Goal: Find specific page/section

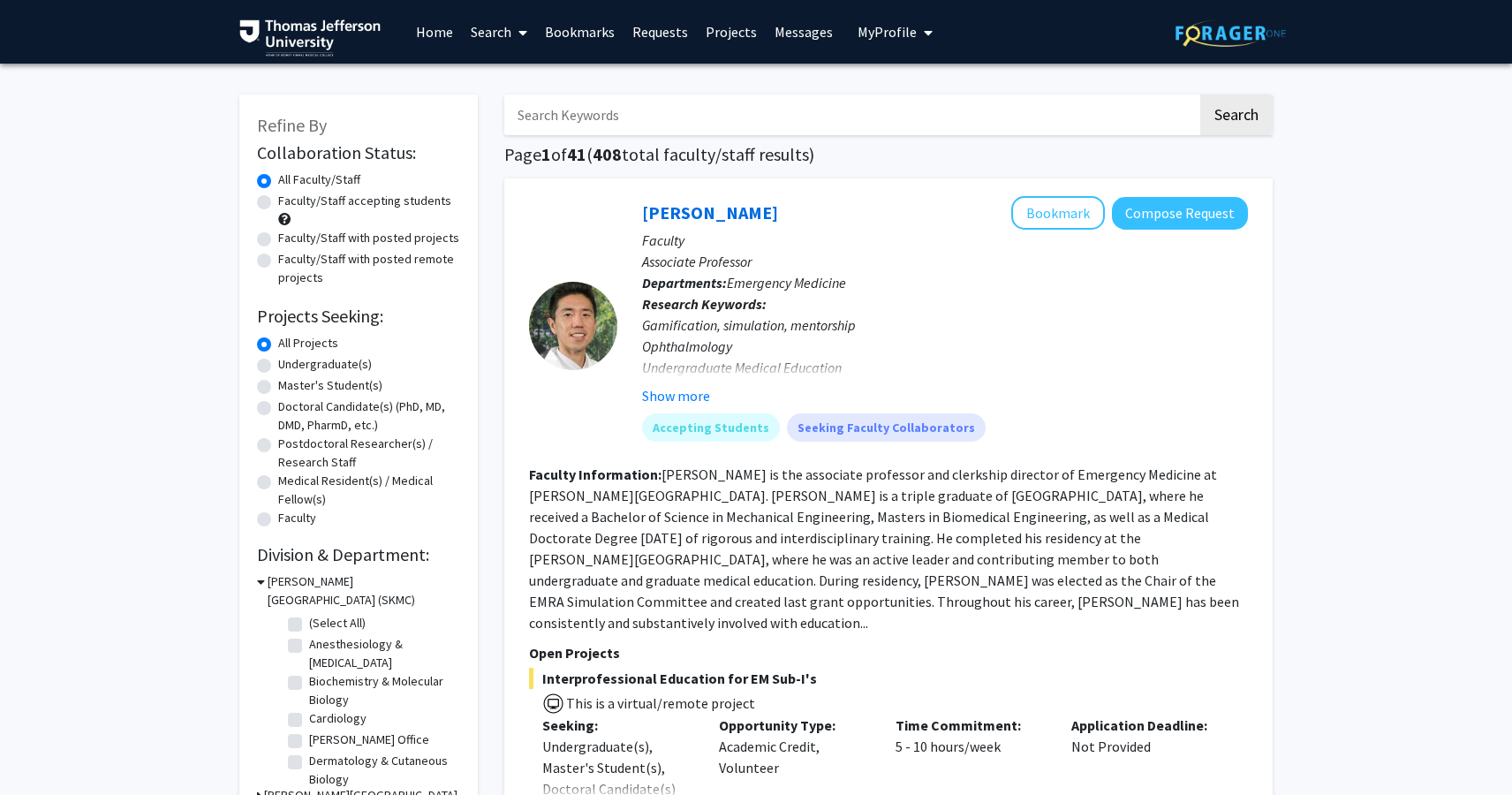
click at [792, 28] on link "Messages" at bounding box center [803, 32] width 76 height 62
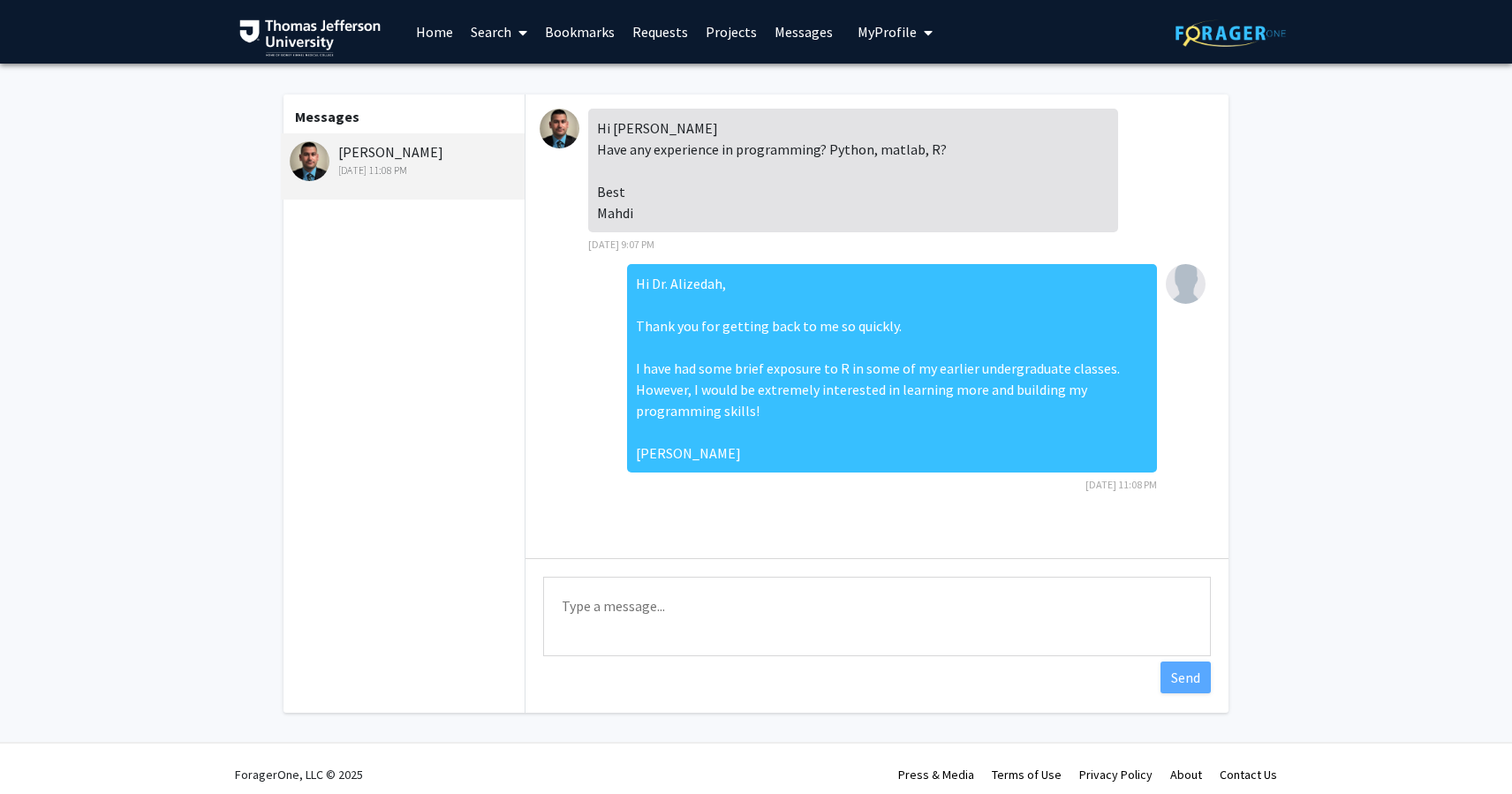
scroll to position [2, 0]
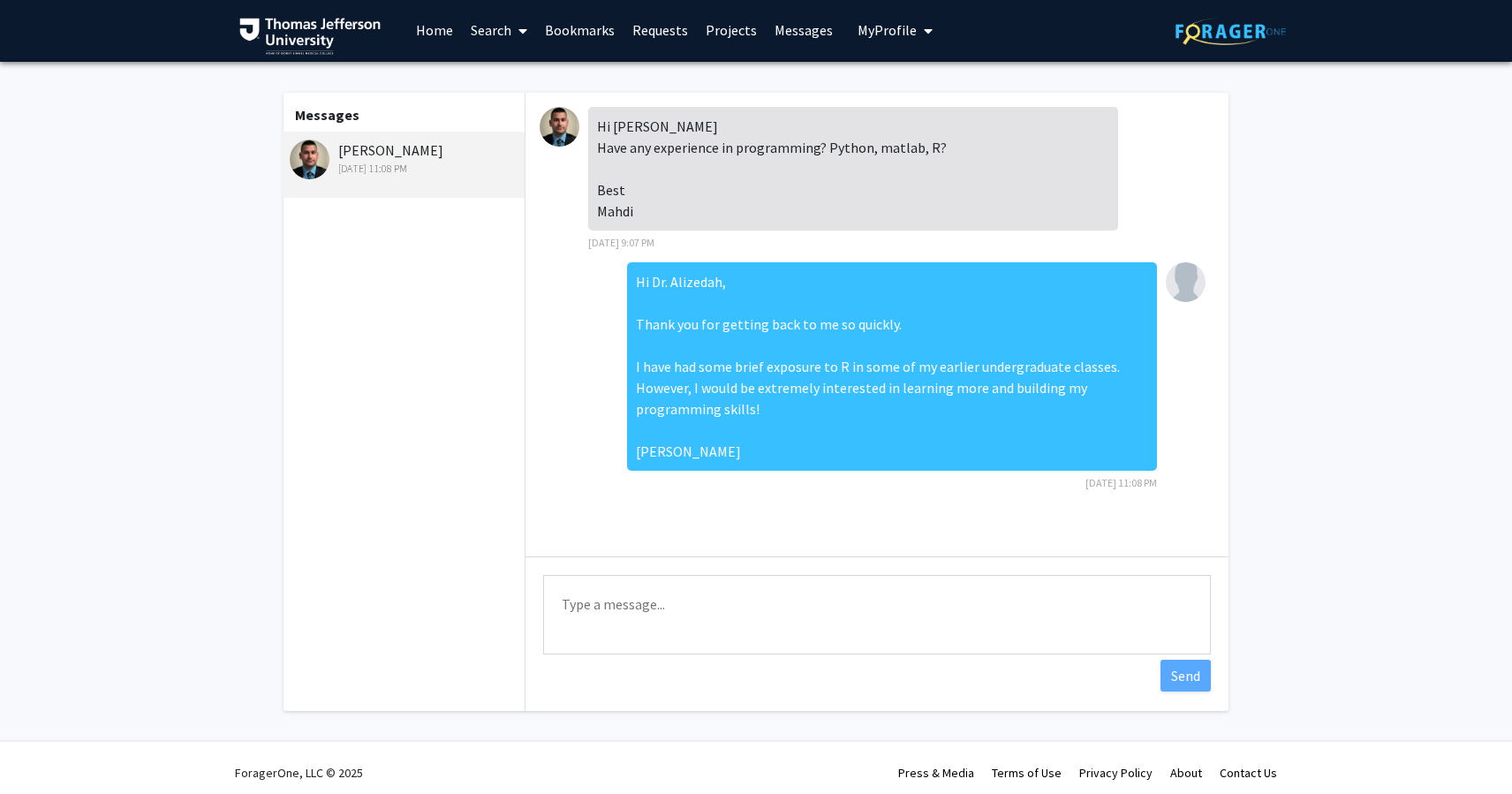
click at [415, 162] on div "[PERSON_NAME] [DATE] 11:08 PM" at bounding box center [404, 158] width 231 height 37
click at [426, 33] on link "Home" at bounding box center [434, 30] width 55 height 62
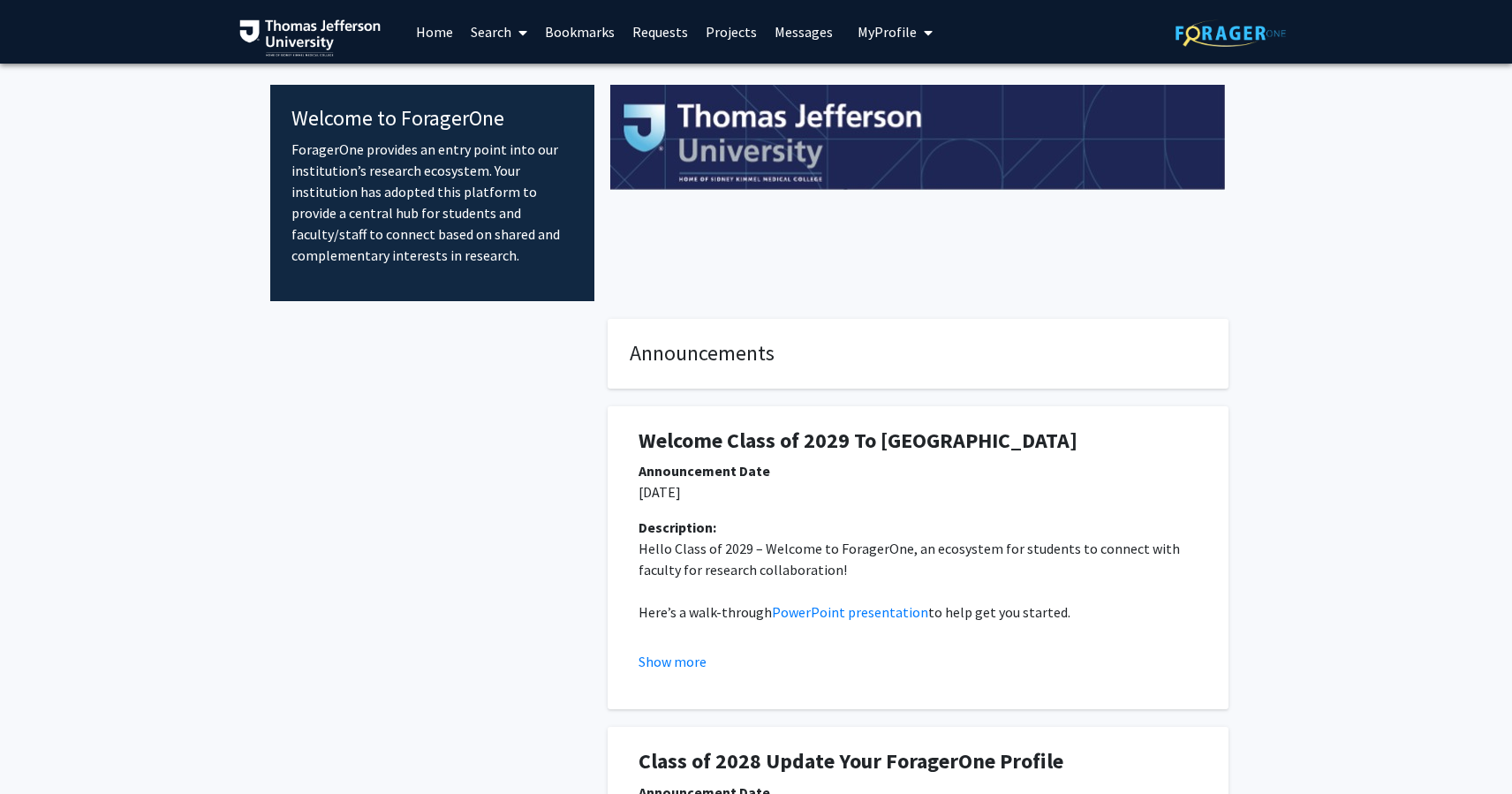
click at [506, 40] on link "Search" at bounding box center [498, 32] width 74 height 62
click at [521, 88] on span "Faculty/Staff" at bounding box center [527, 81] width 130 height 36
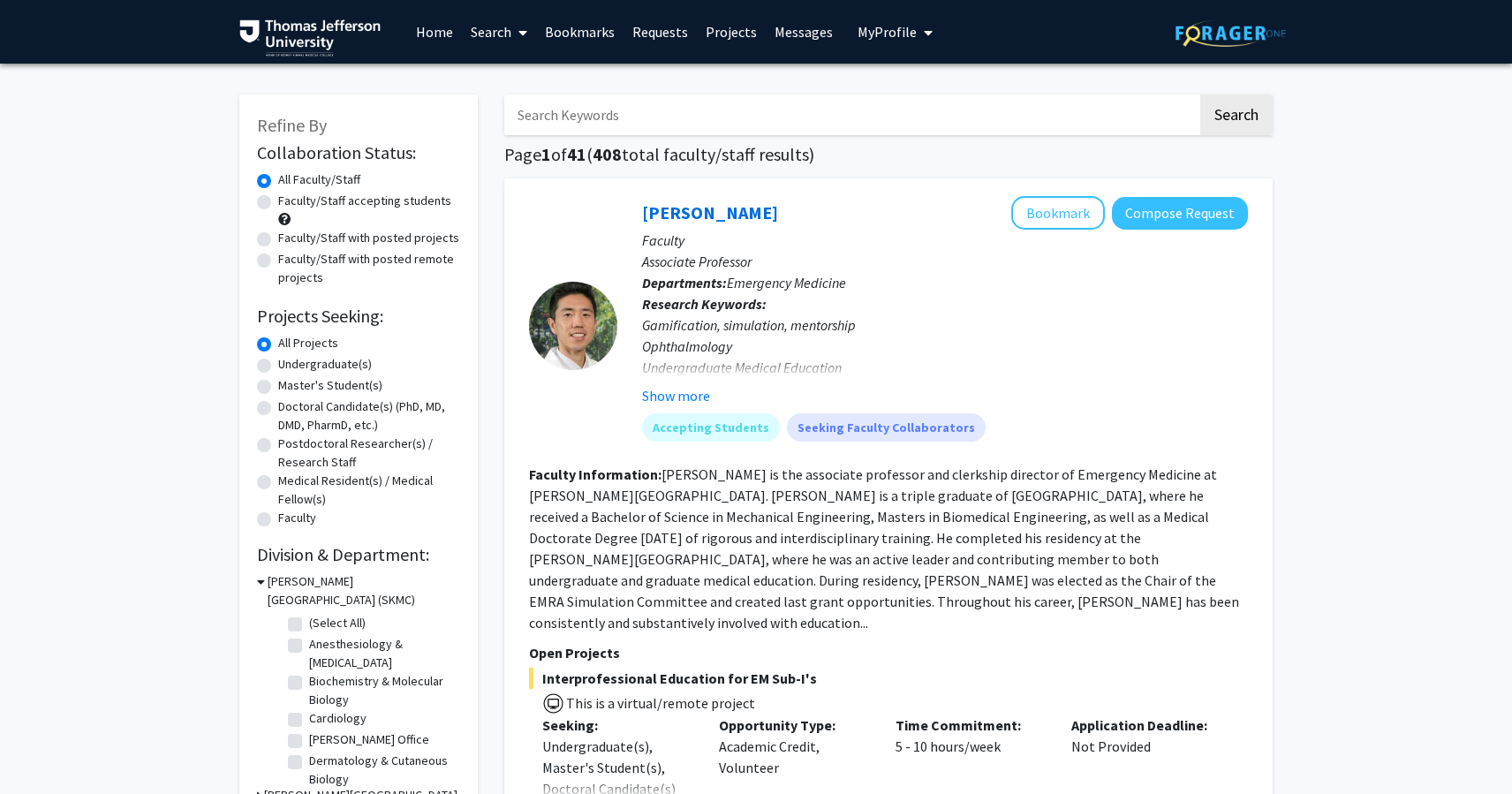
click at [546, 110] on input "Search Keywords" at bounding box center [851, 115] width 693 height 41
click at [1192, 1] on div at bounding box center [1230, 32] width 110 height 64
